Goal: Task Accomplishment & Management: Manage account settings

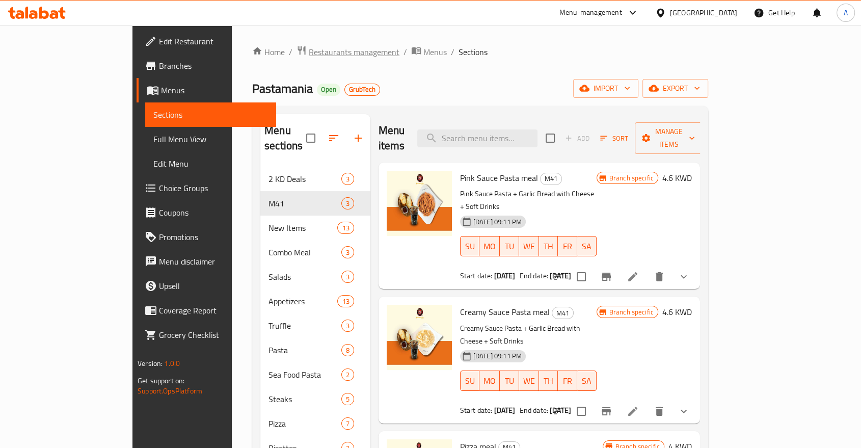
click at [309, 48] on span "Restaurants management" at bounding box center [354, 52] width 91 height 12
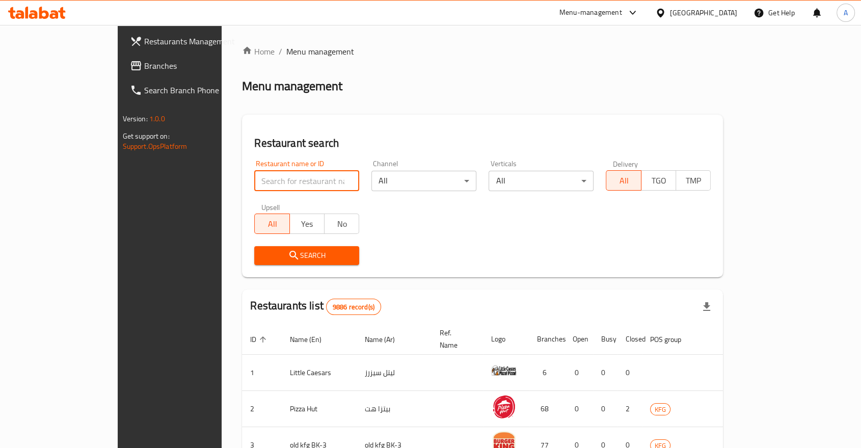
click at [254, 171] on input "search" at bounding box center [306, 181] width 105 height 20
type input "substop"
click button "Search" at bounding box center [306, 255] width 105 height 19
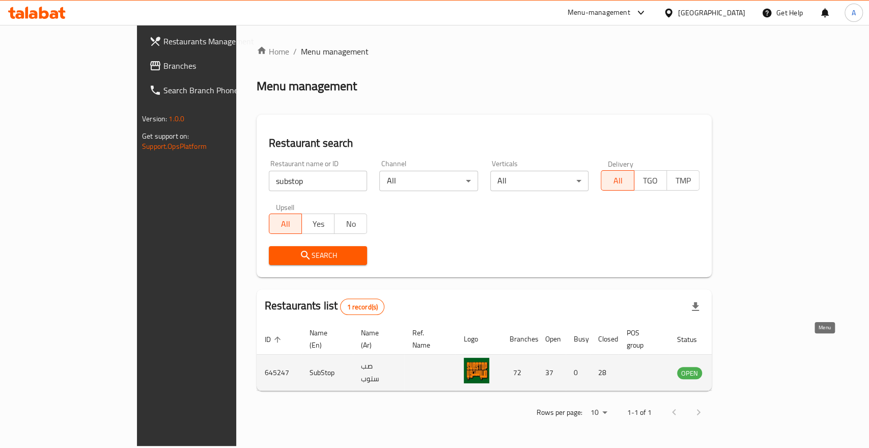
click at [743, 366] on icon "enhanced table" at bounding box center [737, 372] width 12 height 12
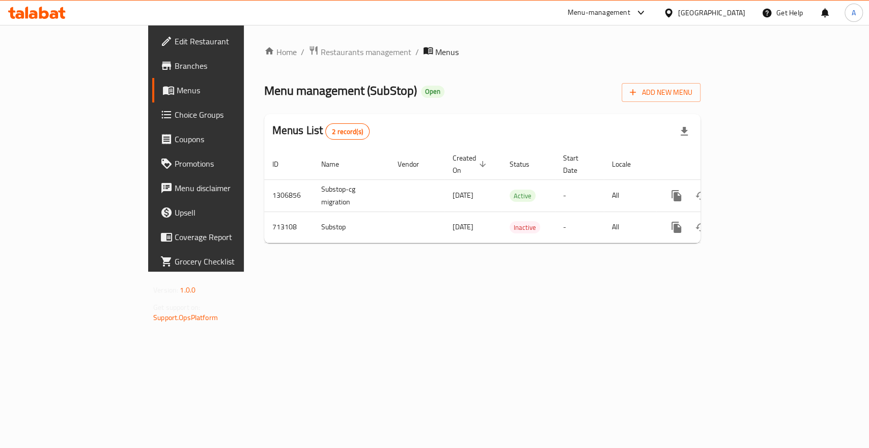
click at [648, 271] on div "Home / Restaurants management / Menus Menu management ( SubStop ) Open Add New …" at bounding box center [482, 148] width 477 height 247
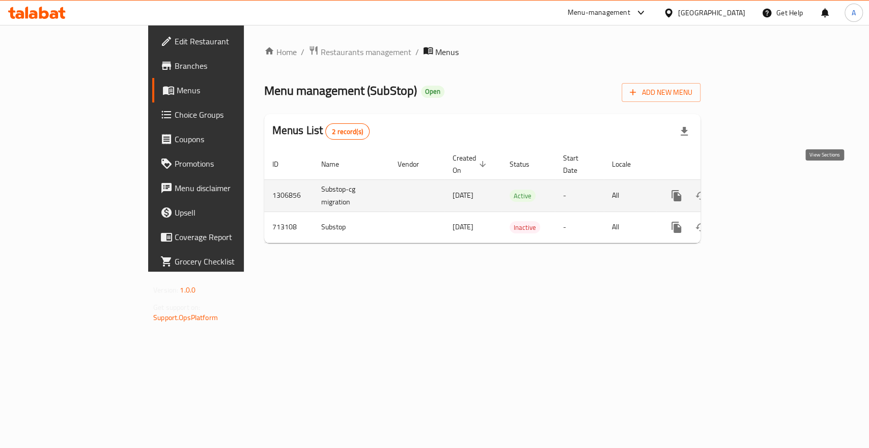
click at [755, 191] on icon "enhanced table" at bounding box center [750, 195] width 9 height 9
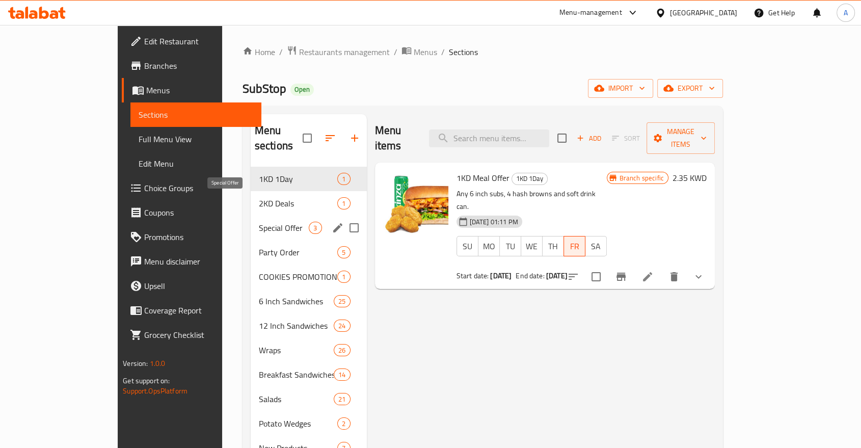
click at [259, 222] on span "Special Offer" at bounding box center [284, 228] width 50 height 12
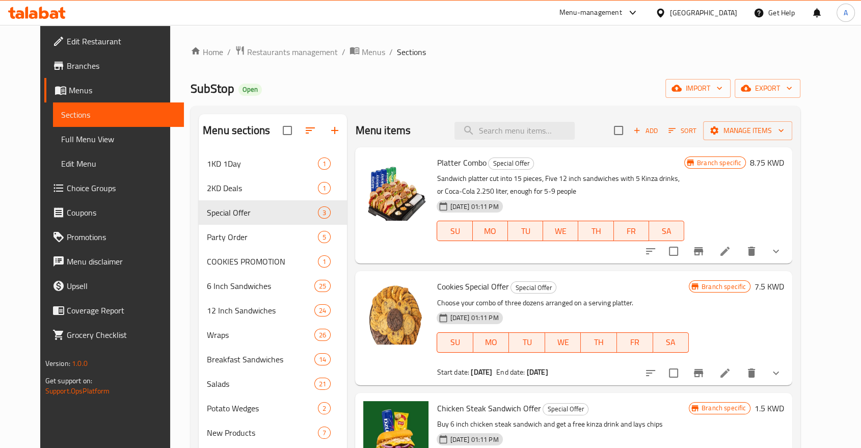
click at [483, 60] on div "Home / Restaurants management / Menus / Sections SubStop Open import export Men…" at bounding box center [495, 307] width 610 height 525
click at [67, 182] on span "Choice Groups" at bounding box center [121, 188] width 109 height 12
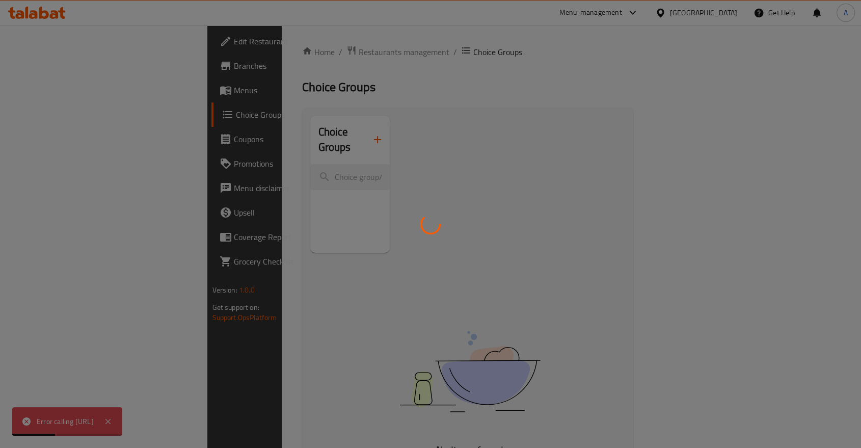
click at [269, 48] on div at bounding box center [430, 224] width 861 height 448
click at [637, 11] on div at bounding box center [430, 224] width 861 height 448
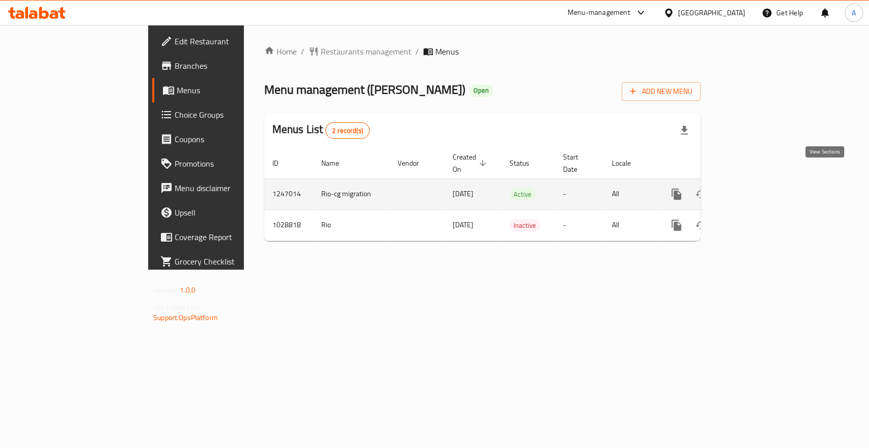
click at [756, 188] on icon "enhanced table" at bounding box center [750, 194] width 12 height 12
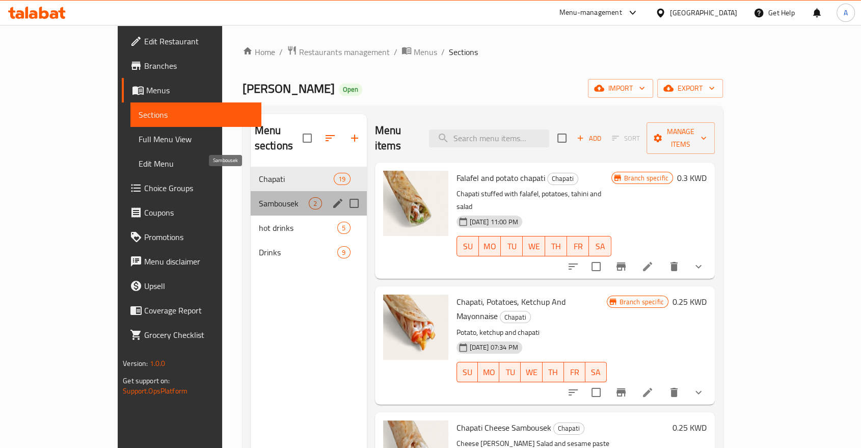
click at [259, 197] on span "Sambousek" at bounding box center [284, 203] width 50 height 12
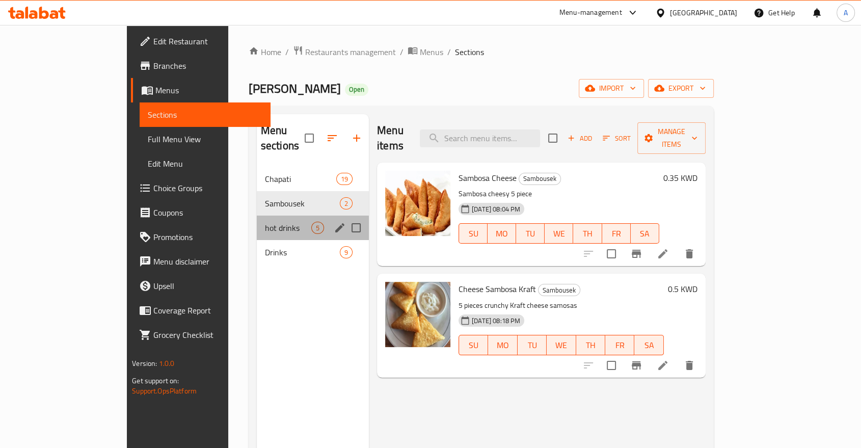
click at [257, 215] on div "hot drinks 5" at bounding box center [313, 227] width 112 height 24
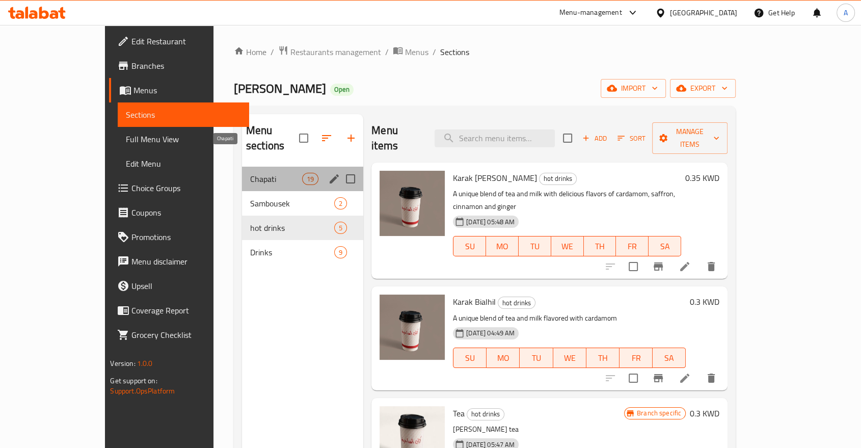
click at [250, 173] on span "Chapati" at bounding box center [276, 179] width 52 height 12
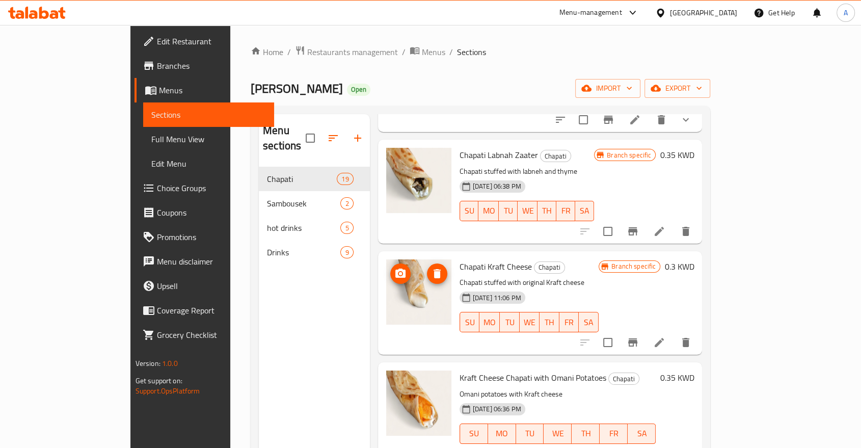
scroll to position [679, 0]
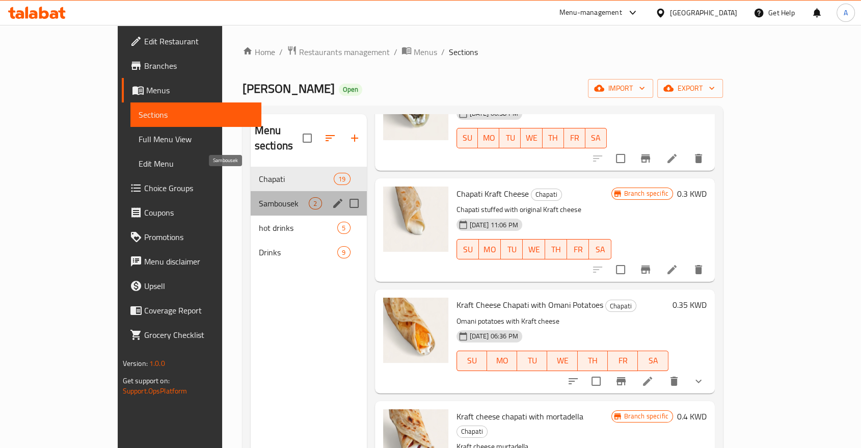
click at [259, 197] on span "Sambousek" at bounding box center [284, 203] width 50 height 12
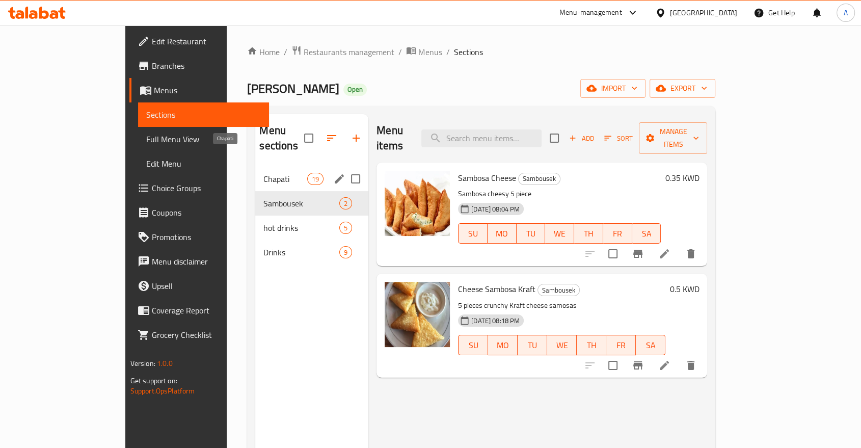
click at [263, 173] on span "Chapati" at bounding box center [284, 179] width 43 height 12
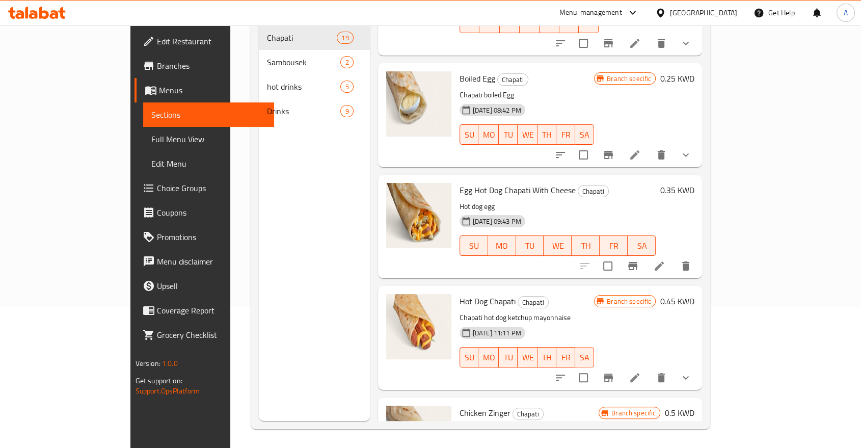
scroll to position [28, 0]
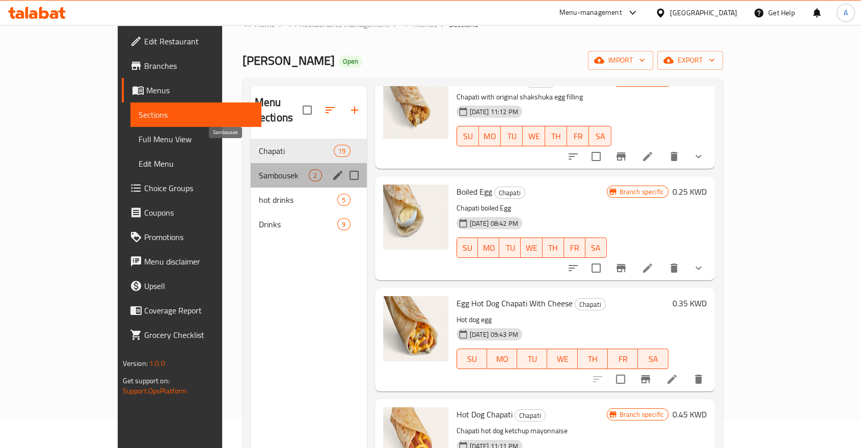
click at [259, 169] on span "Sambousek" at bounding box center [284, 175] width 50 height 12
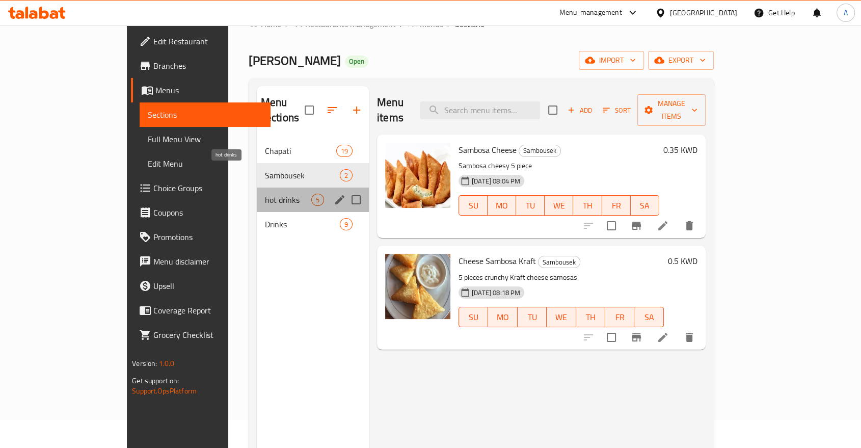
click at [265, 194] on span "hot drinks" at bounding box center [288, 200] width 46 height 12
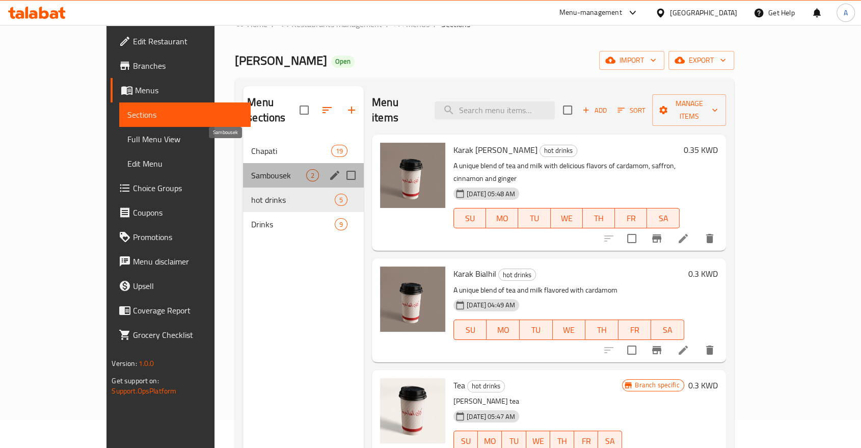
click at [251, 169] on span "Sambousek" at bounding box center [278, 175] width 55 height 12
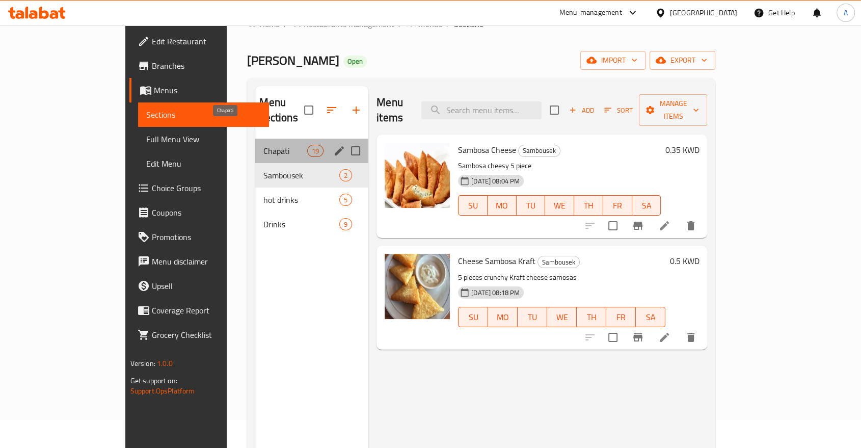
click at [263, 145] on span "Chapati" at bounding box center [284, 151] width 43 height 12
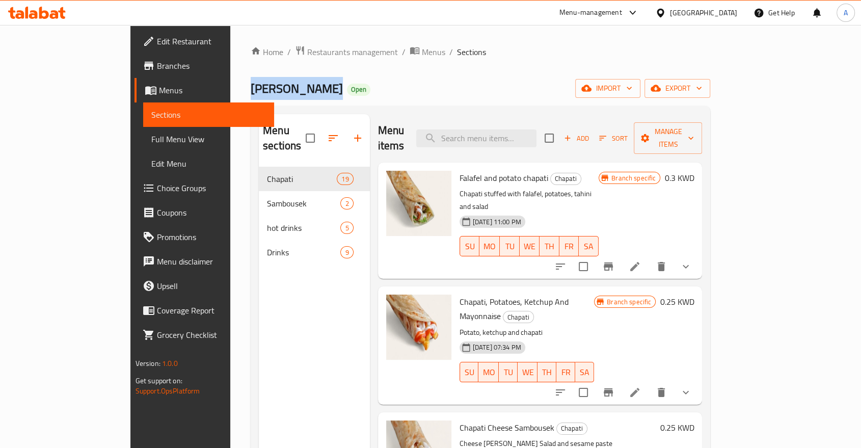
drag, startPoint x: 221, startPoint y: 87, endPoint x: 163, endPoint y: 83, distance: 57.2
click at [251, 83] on h2 "Karak AlDahia Open" at bounding box center [311, 88] width 120 height 16
copy span "Karak AlDahia"
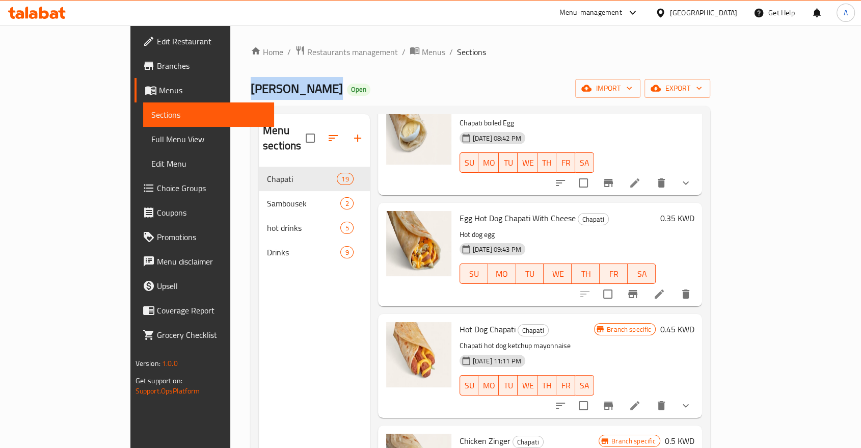
copy span "Karak AlDahia"
click at [265, 80] on div "Karak AlDahia Open import export" at bounding box center [480, 88] width 459 height 19
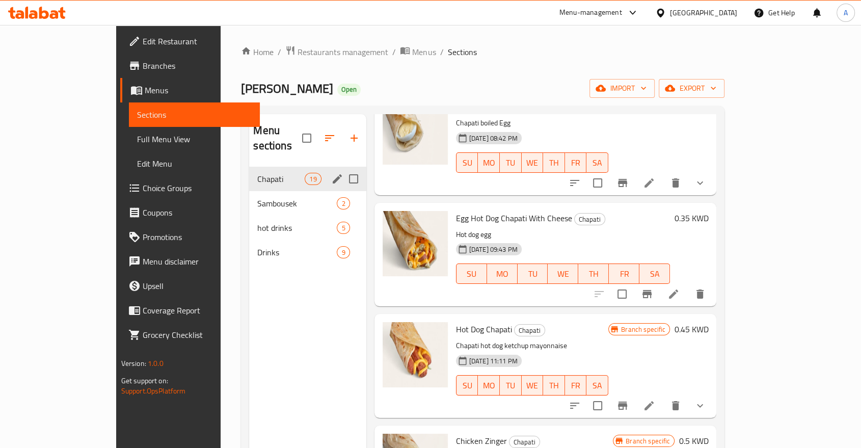
click at [249, 167] on div "Chapati 19" at bounding box center [307, 179] width 117 height 24
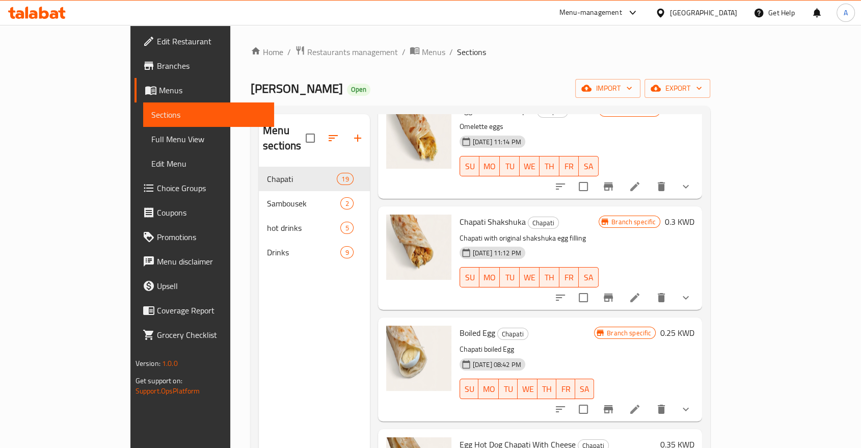
scroll to position [1108, 0]
